Goal: Information Seeking & Learning: Learn about a topic

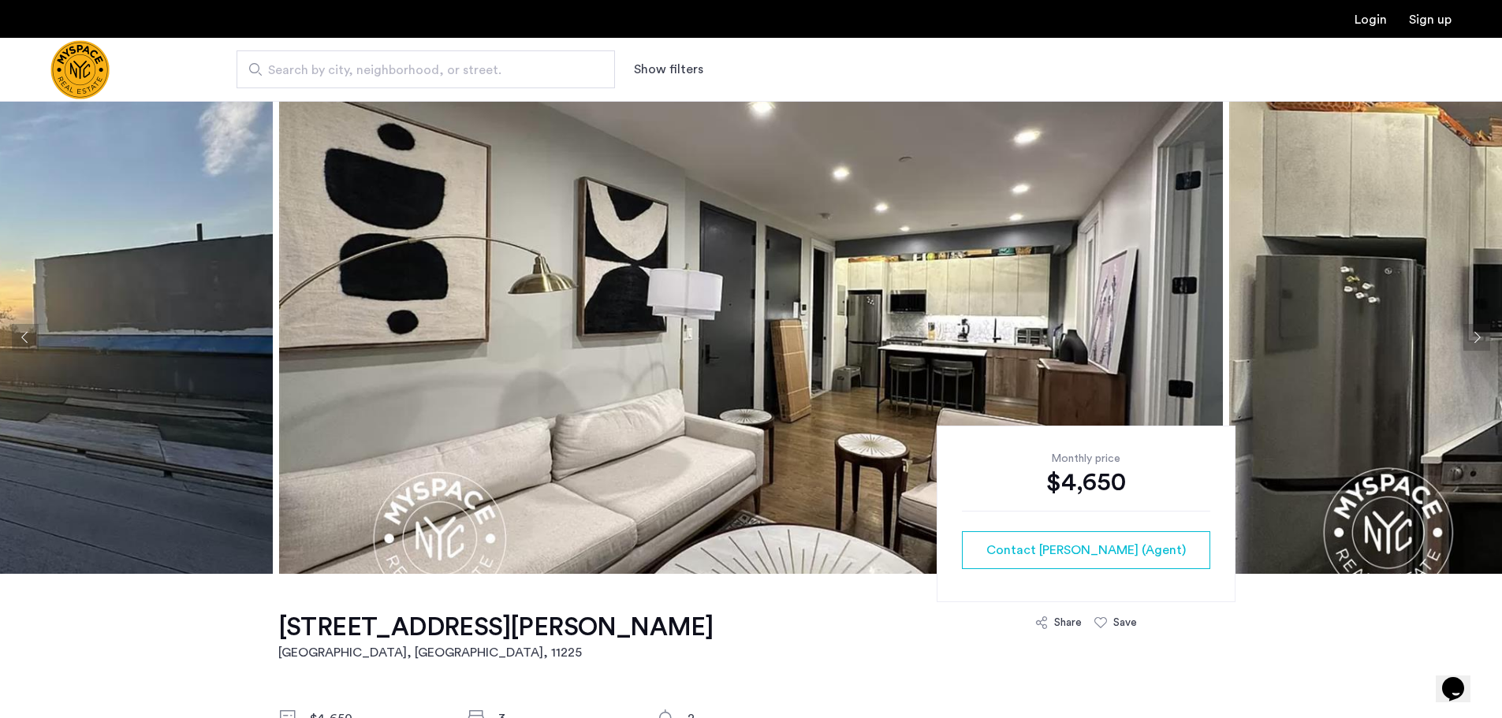
click at [1471, 337] on button "Next apartment" at bounding box center [1476, 337] width 27 height 27
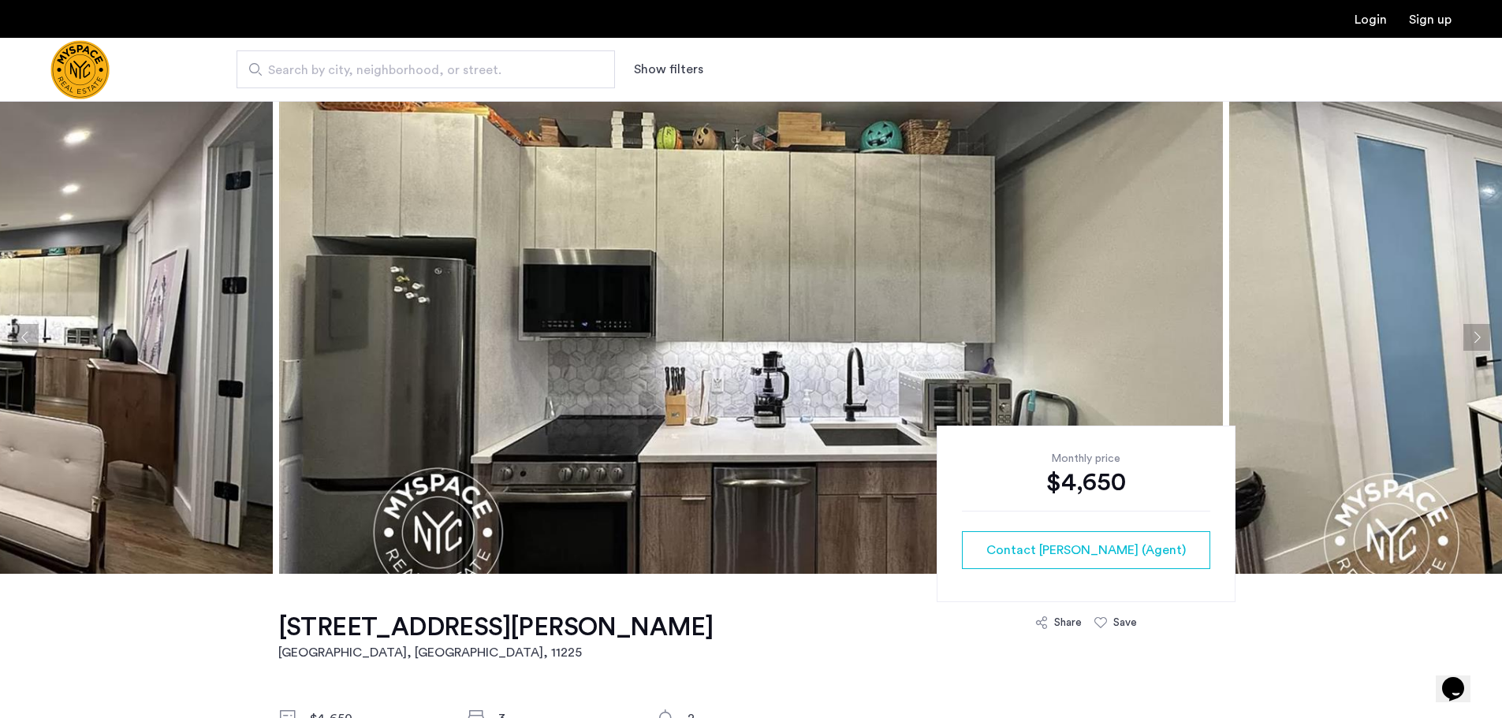
click at [1471, 337] on button "Next apartment" at bounding box center [1476, 337] width 27 height 27
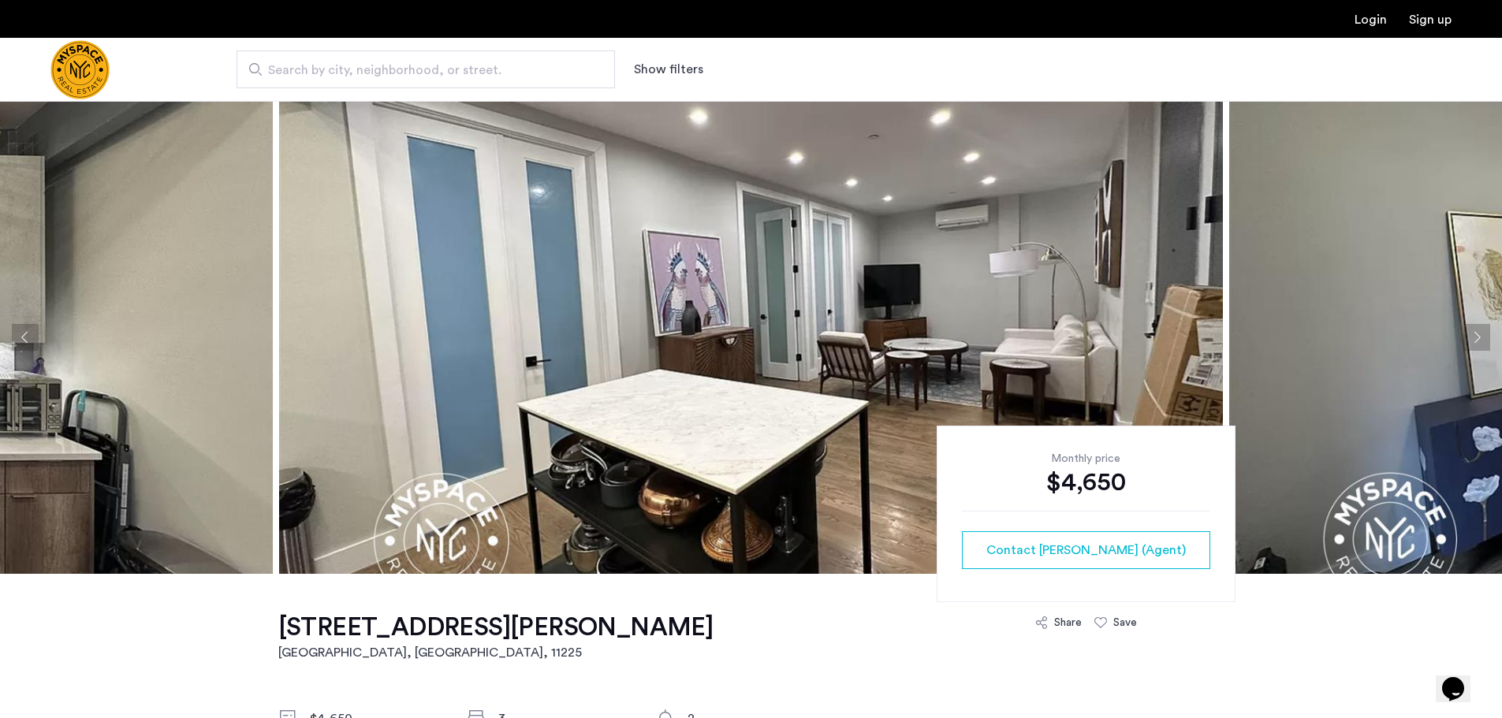
click at [1476, 335] on button "Next apartment" at bounding box center [1476, 337] width 27 height 27
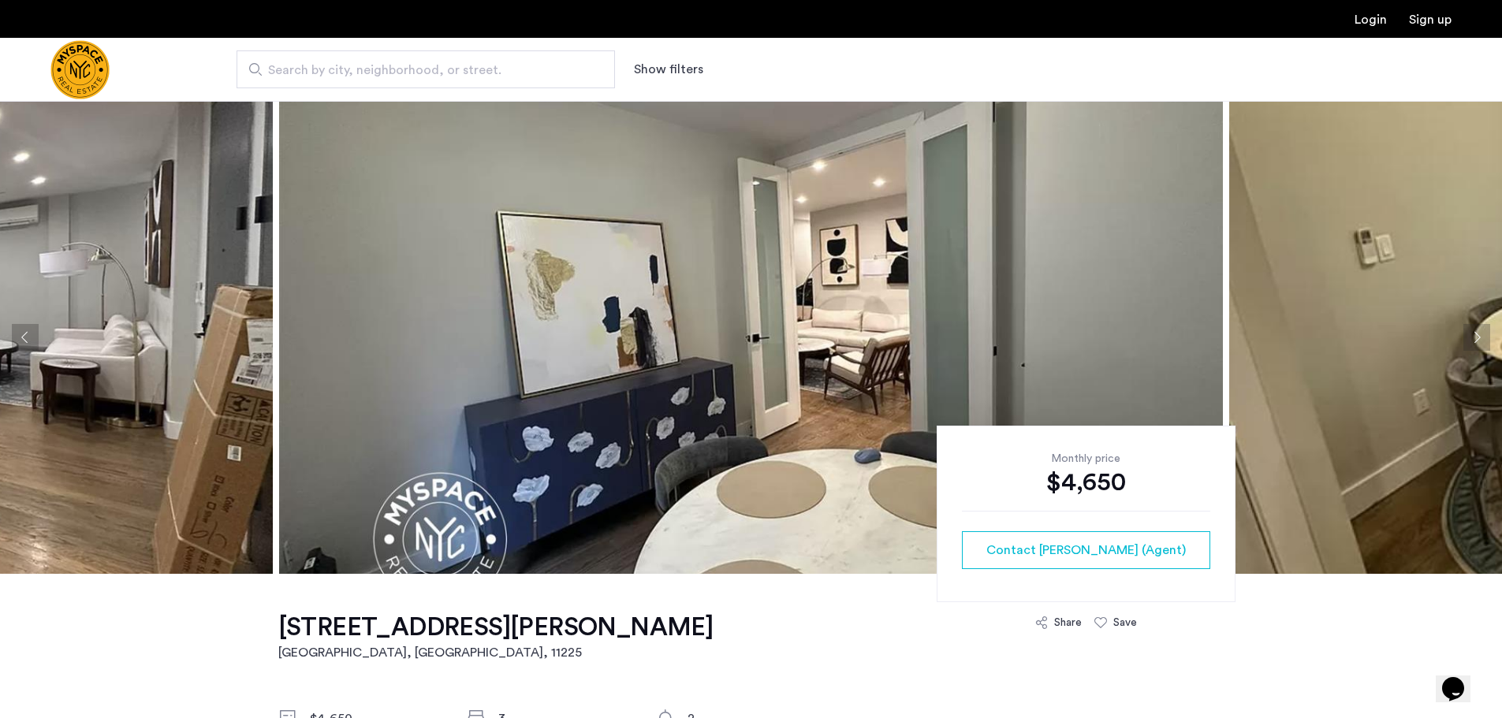
click at [1476, 335] on button "Next apartment" at bounding box center [1476, 337] width 27 height 27
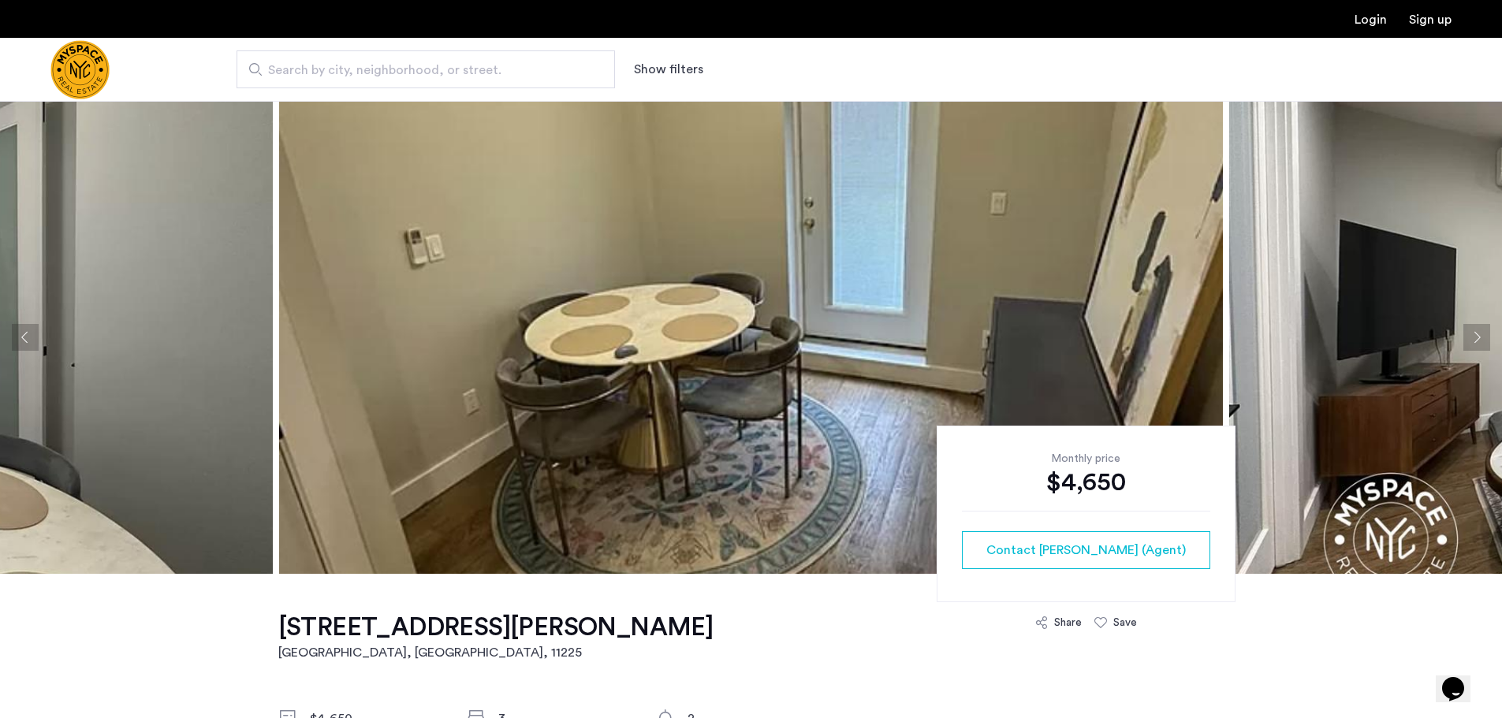
click at [1476, 335] on button "Next apartment" at bounding box center [1476, 337] width 27 height 27
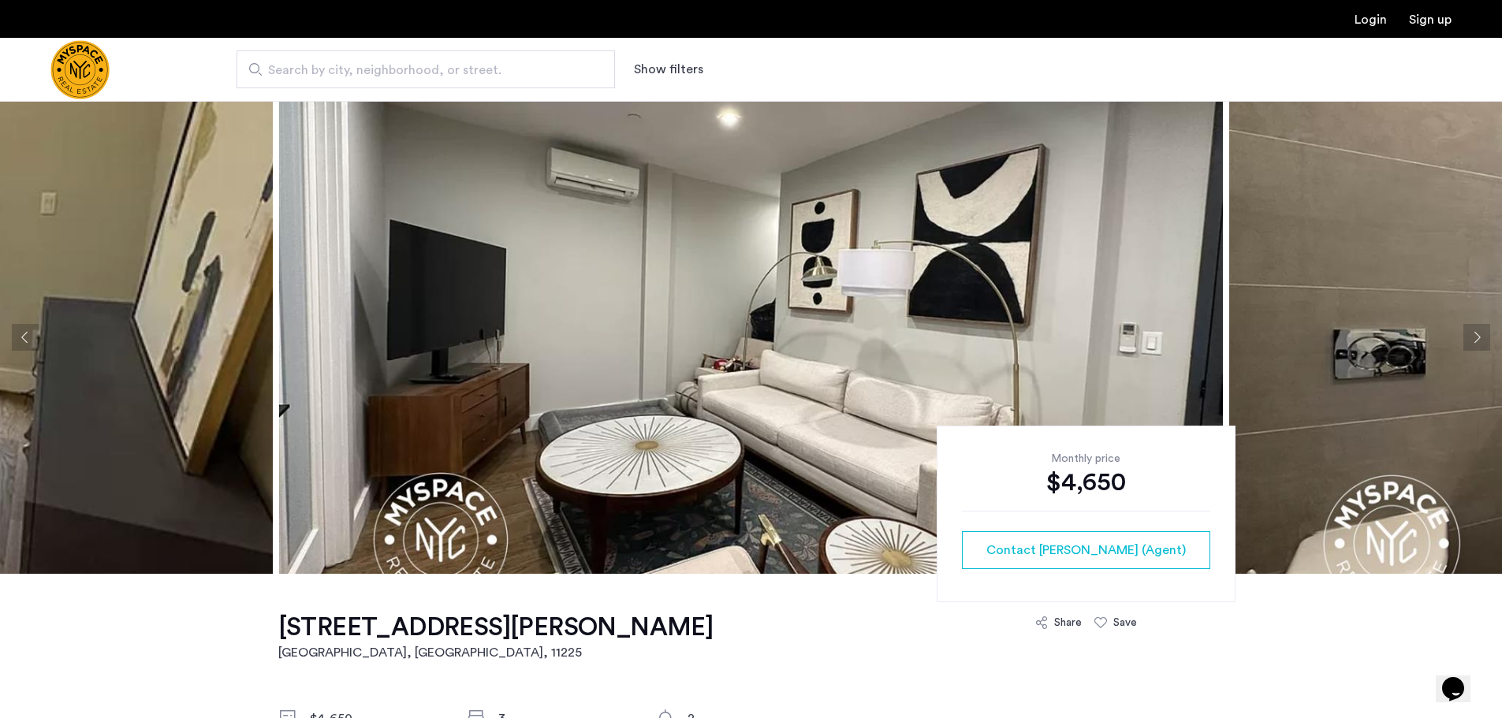
click at [1476, 335] on button "Next apartment" at bounding box center [1476, 337] width 27 height 27
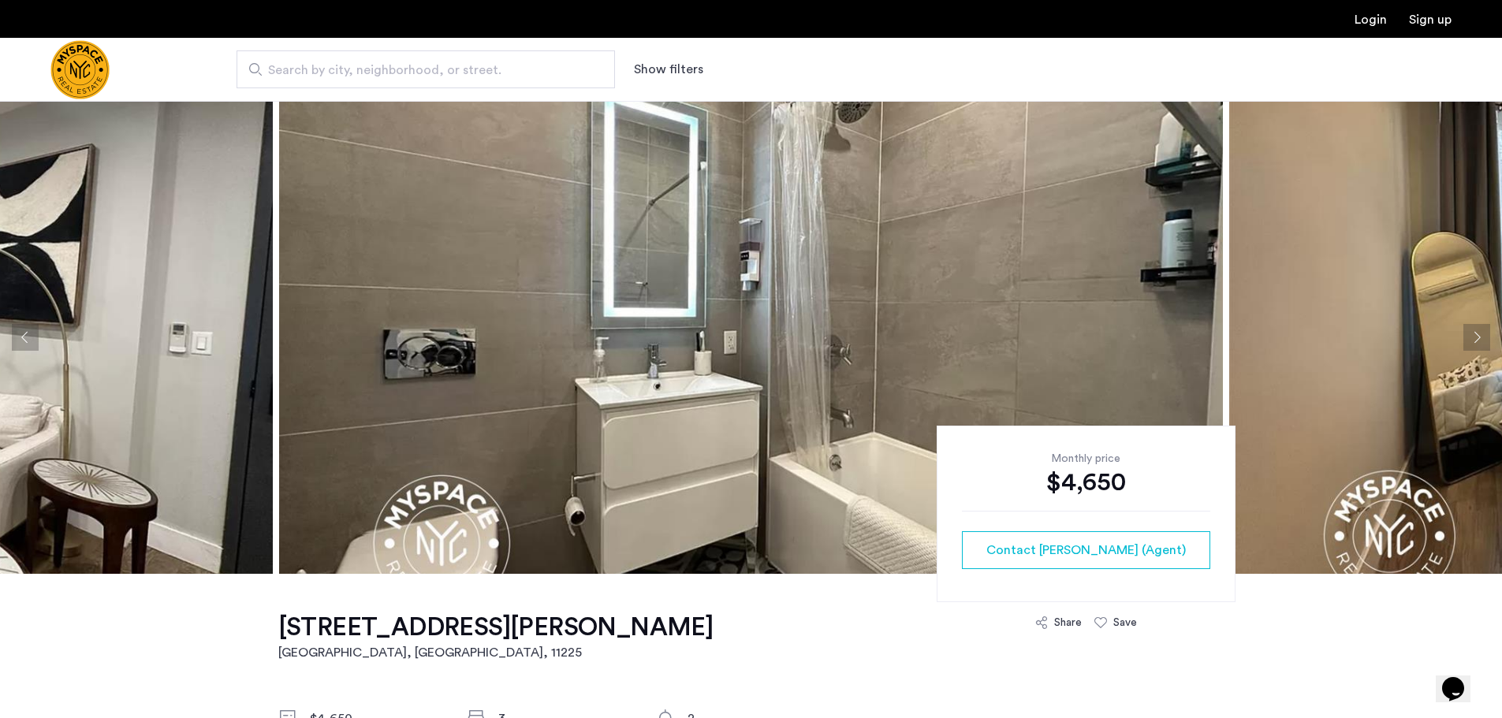
click at [1476, 335] on button "Next apartment" at bounding box center [1476, 337] width 27 height 27
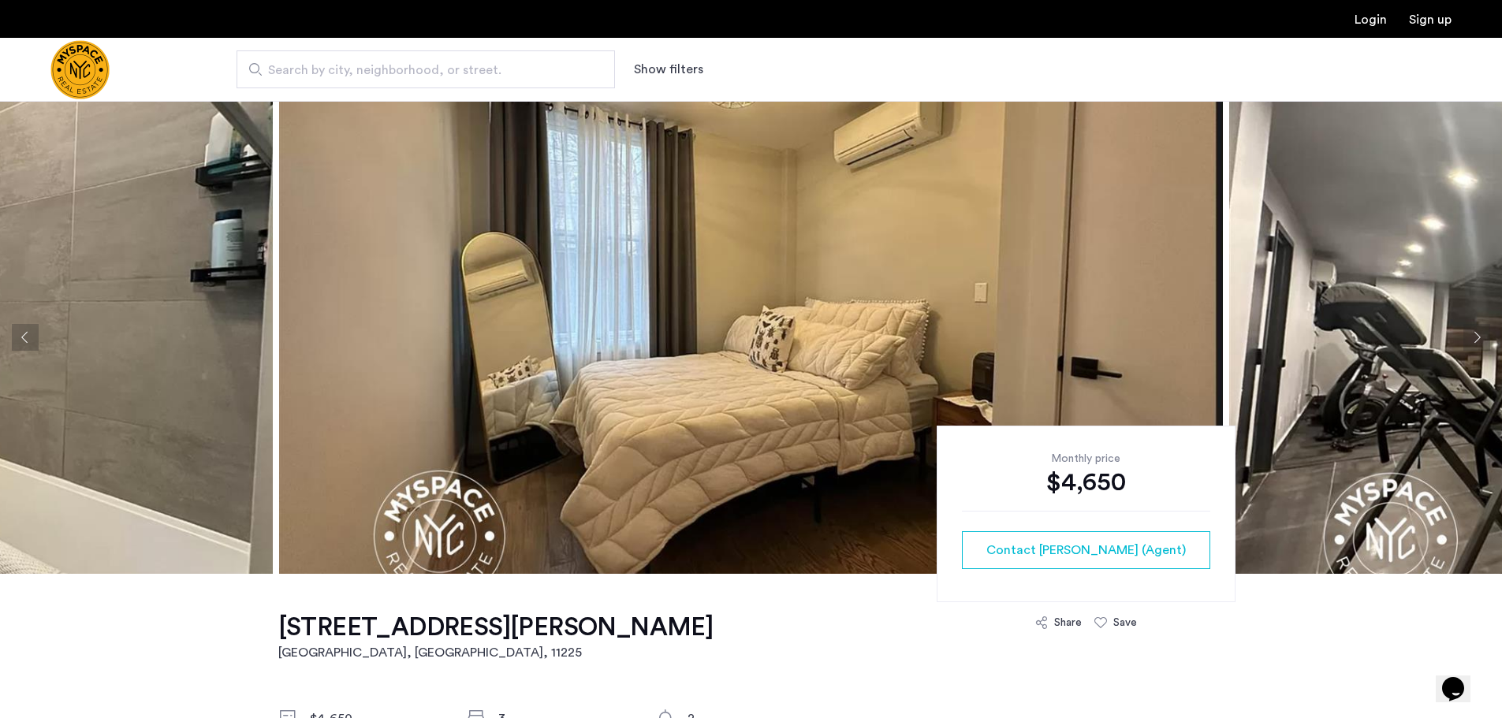
click at [1476, 335] on button "Next apartment" at bounding box center [1476, 337] width 27 height 27
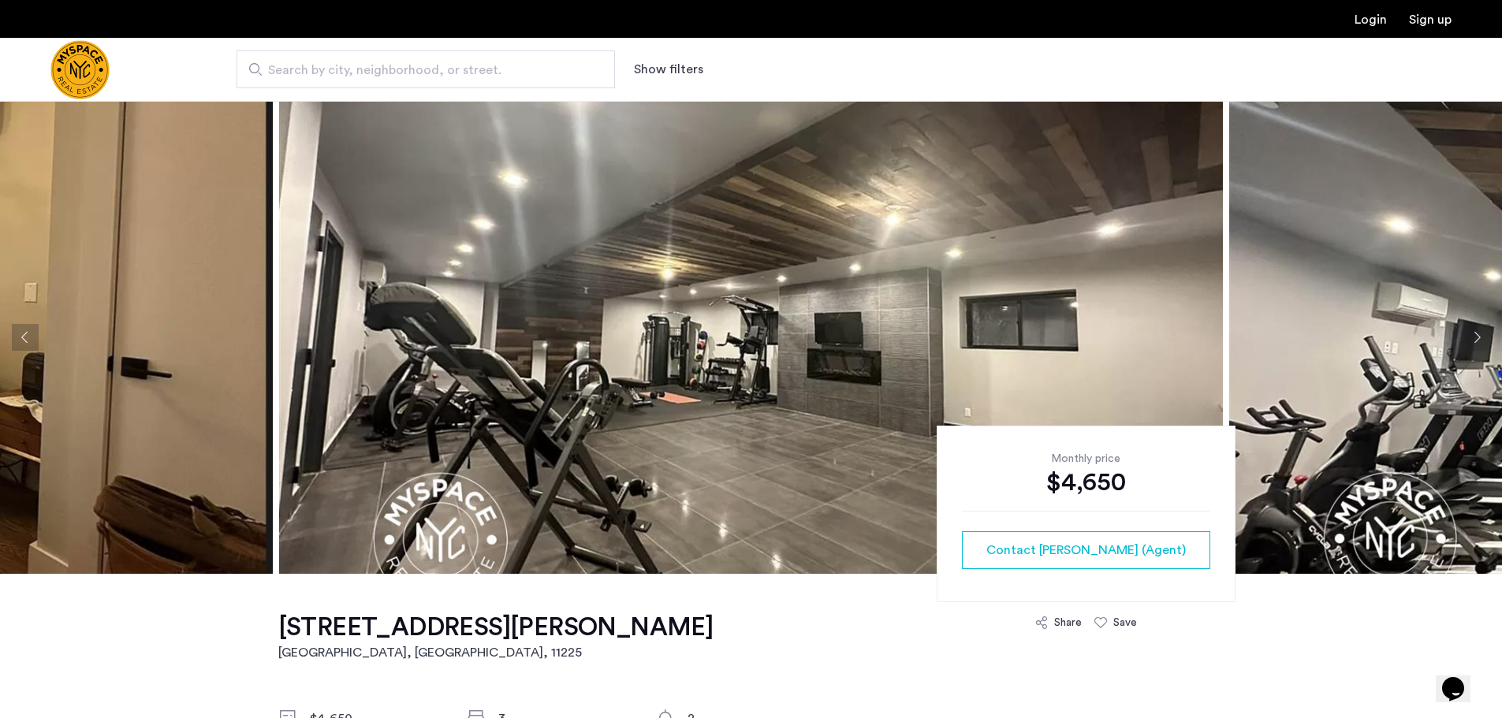
click at [1476, 335] on button "Next apartment" at bounding box center [1476, 337] width 27 height 27
